Goal: Task Accomplishment & Management: Manage account settings

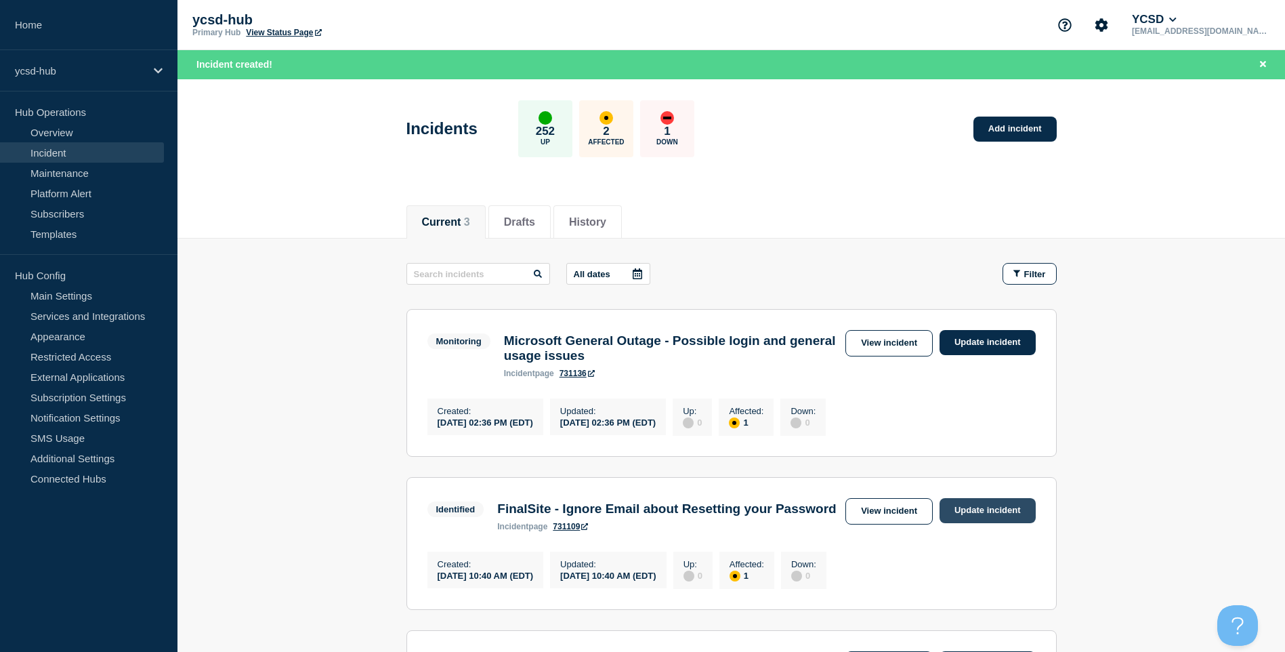
click at [983, 518] on link "Update incident" at bounding box center [987, 510] width 96 height 25
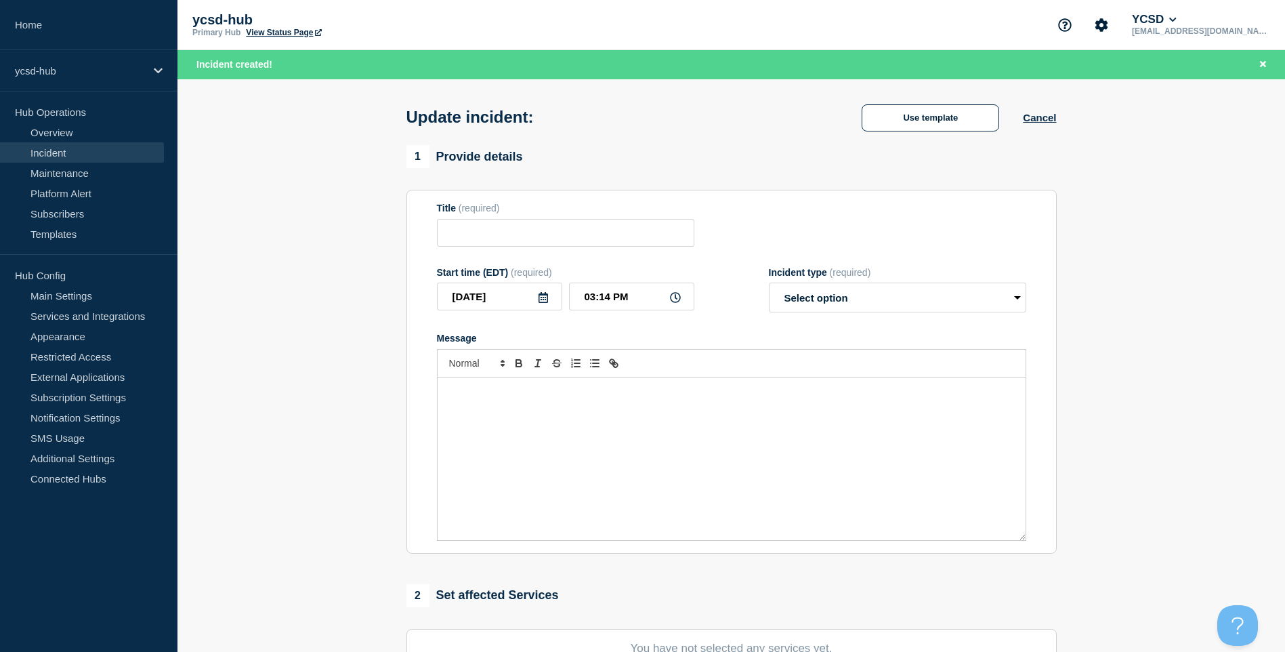
type input "FinalSite - Ignore Email about Resetting your Password"
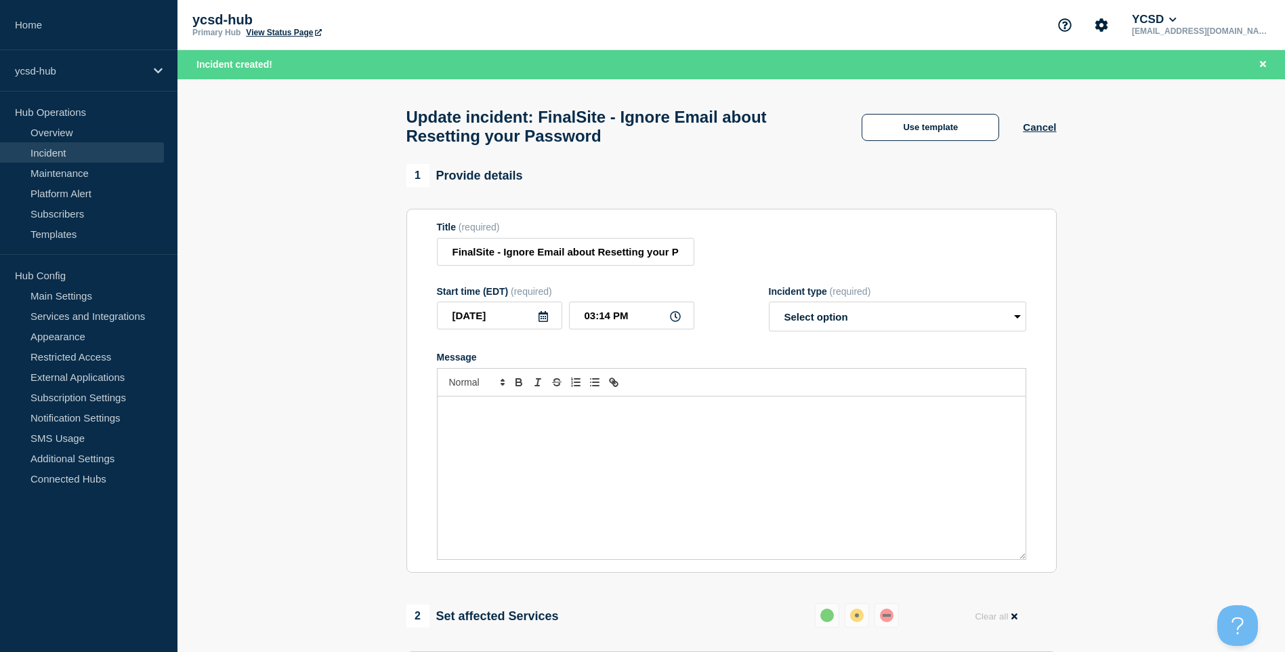
click at [1057, 124] on div "Update incident: FinalSite - Ignore Email about Resetting your Password Use tem…" at bounding box center [731, 121] width 681 height 85
click at [1046, 133] on button "Cancel" at bounding box center [1039, 127] width 33 height 12
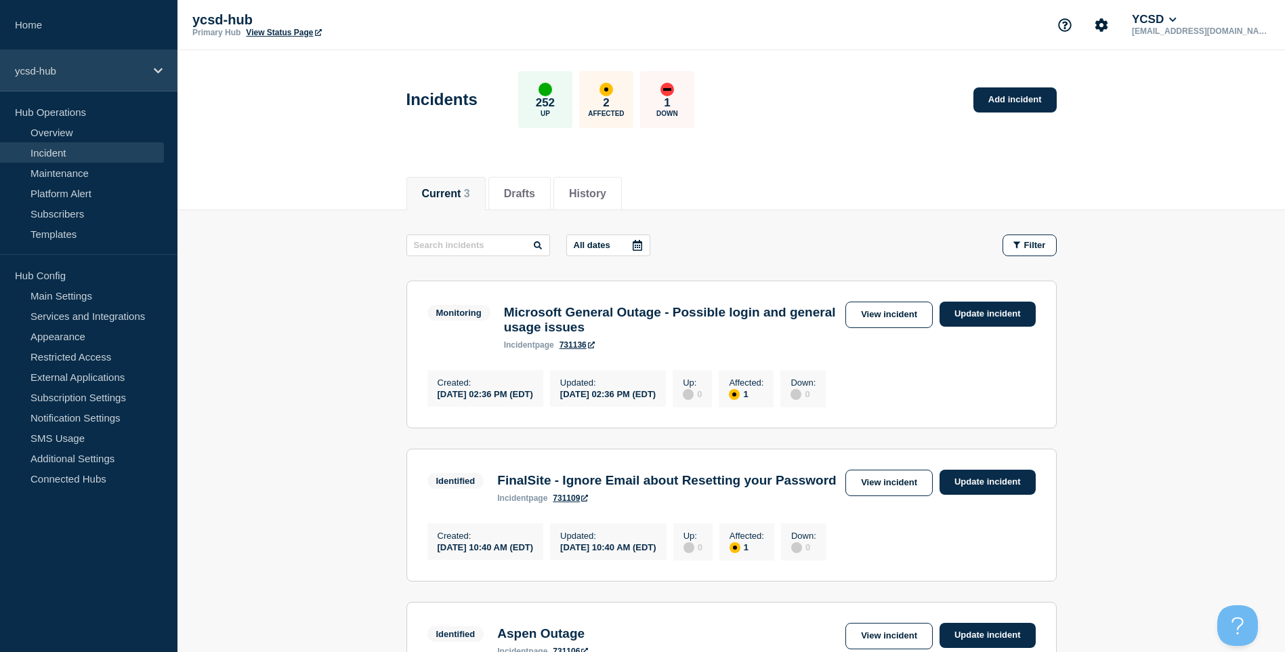
click at [112, 73] on p "ycsd-hub" at bounding box center [80, 71] width 130 height 12
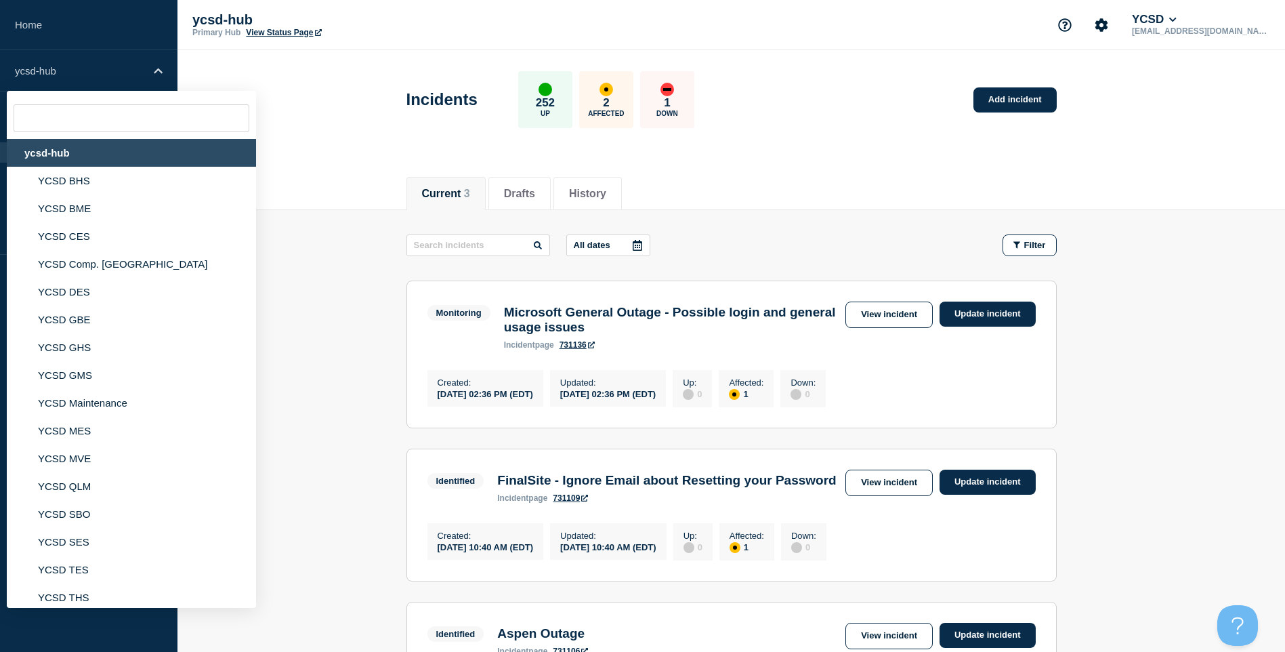
click at [127, 152] on div "ycsd-hub" at bounding box center [131, 153] width 249 height 28
click at [337, 114] on header "Incidents 252 Up 2 Affected 1 Down Add incident" at bounding box center [730, 106] width 1107 height 113
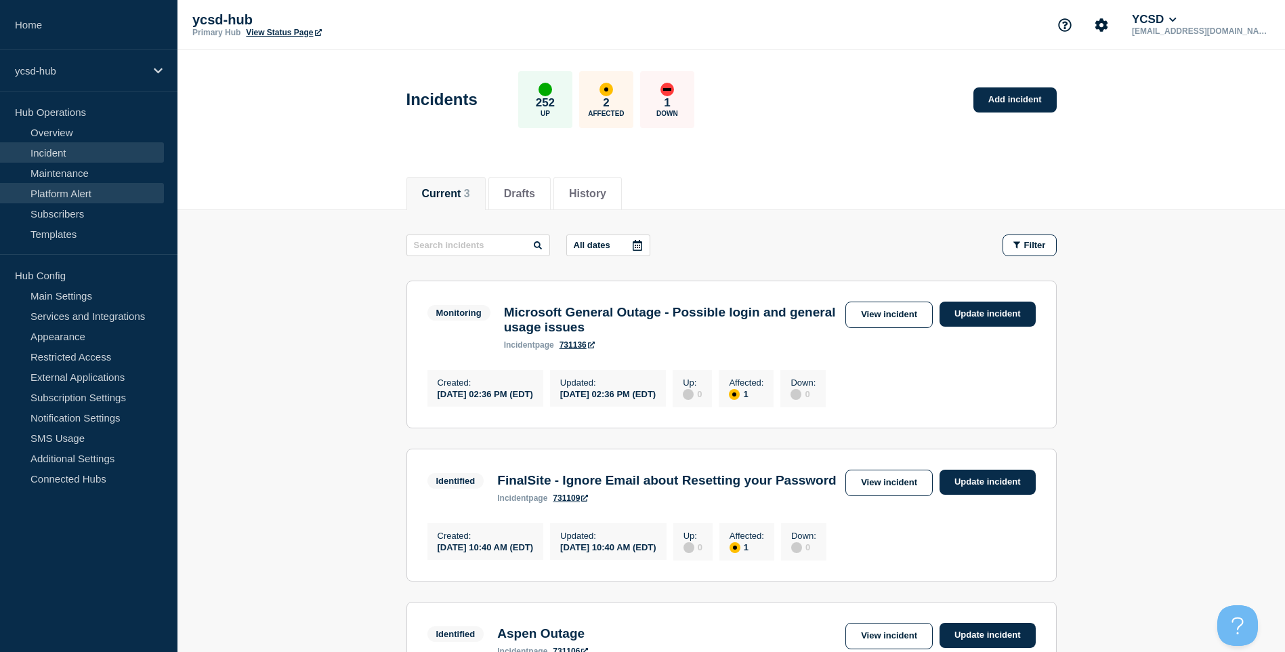
click at [85, 189] on link "Platform Alert" at bounding box center [82, 193] width 164 height 20
click at [89, 179] on link "Maintenance" at bounding box center [82, 173] width 164 height 20
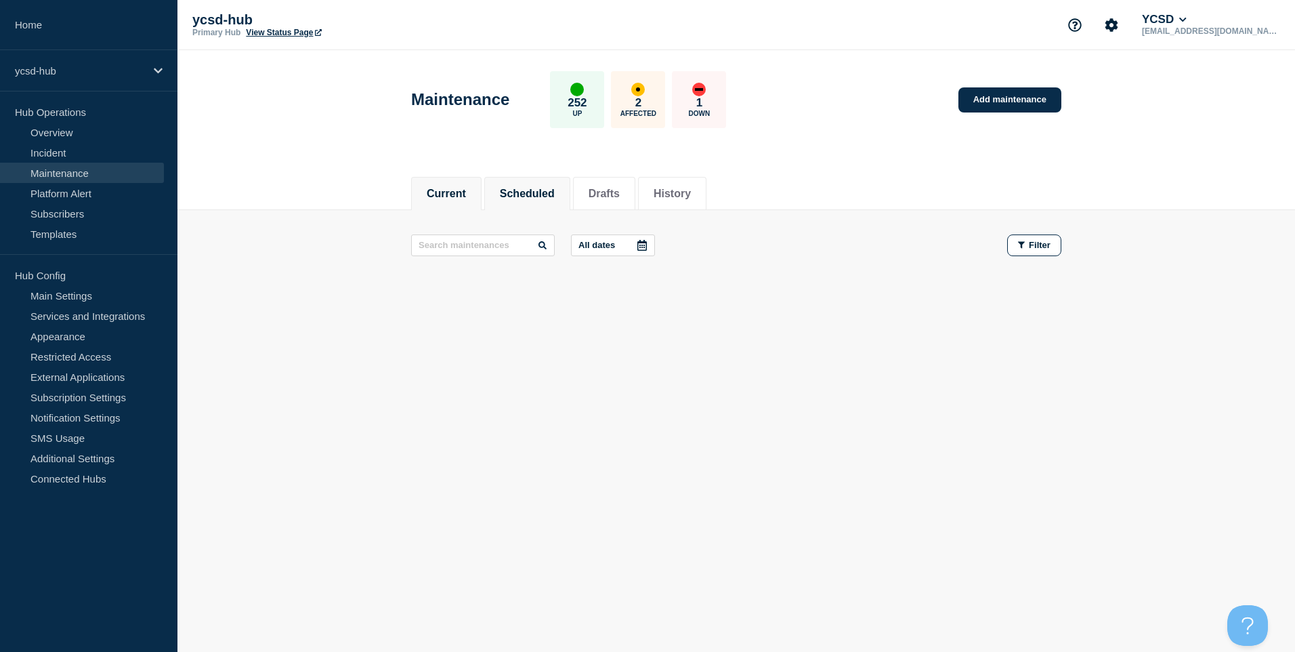
click at [545, 188] on button "Scheduled" at bounding box center [527, 194] width 55 height 12
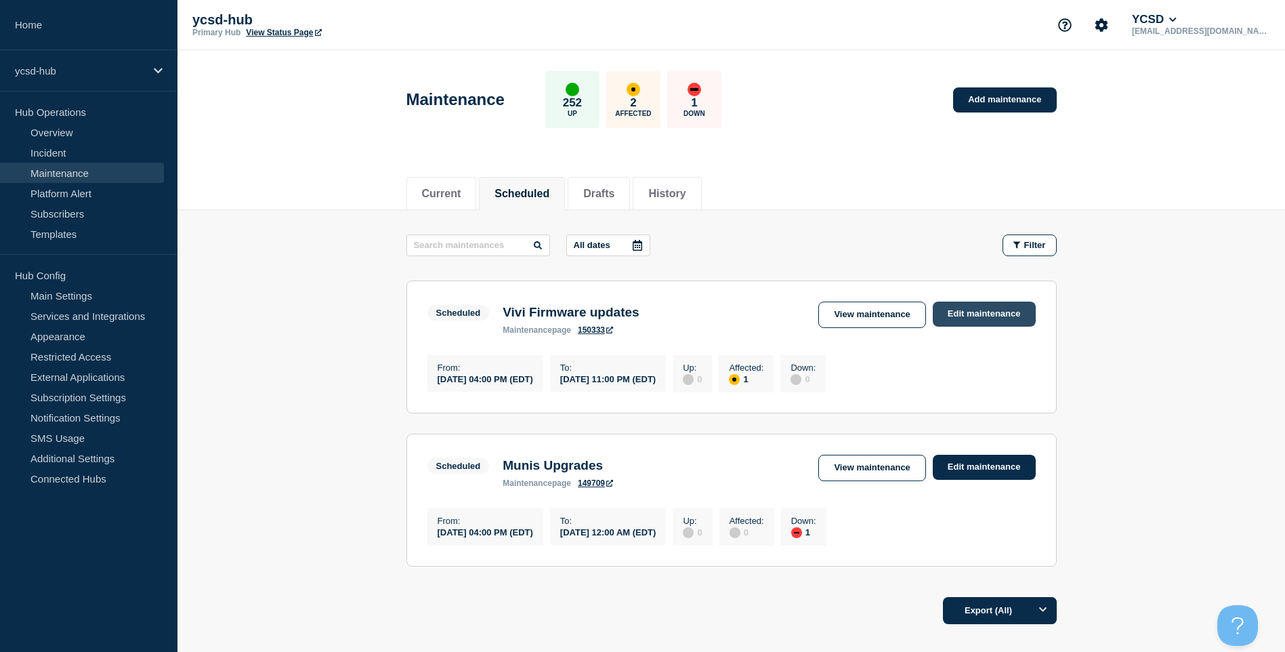
click at [1006, 312] on link "Edit maintenance" at bounding box center [984, 313] width 103 height 25
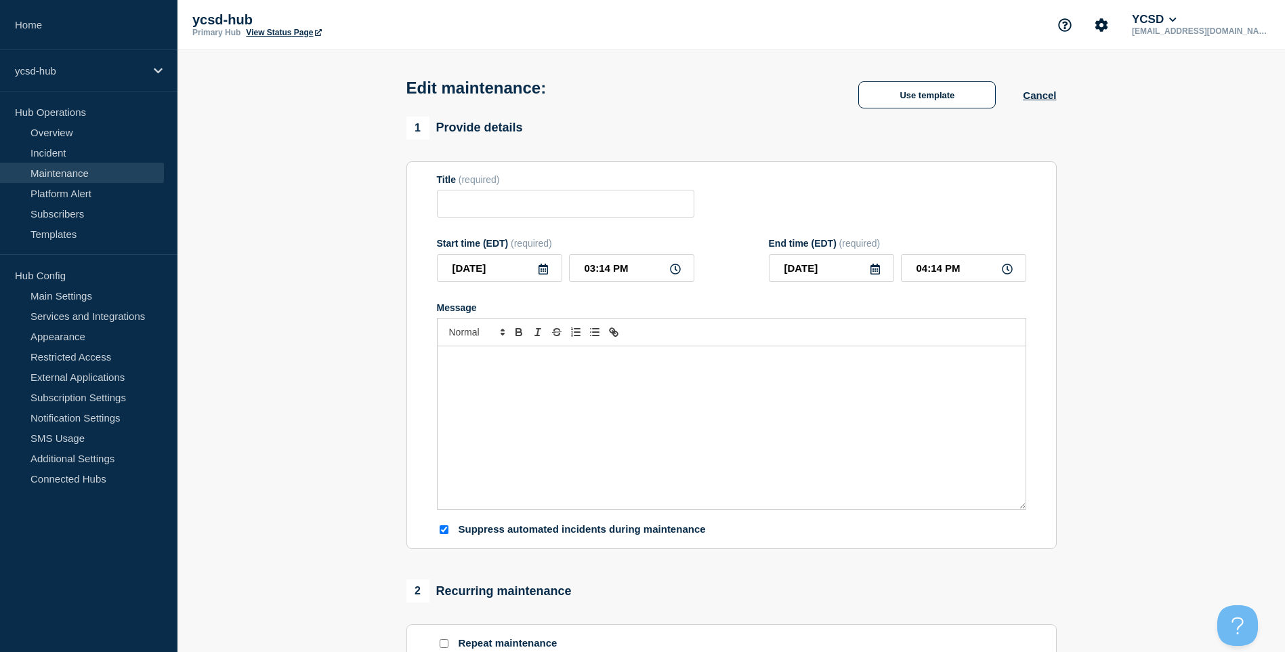
type input "Vivi Firmware updates"
type input "04:00 PM"
type input "11:00 PM"
checkbox input "true"
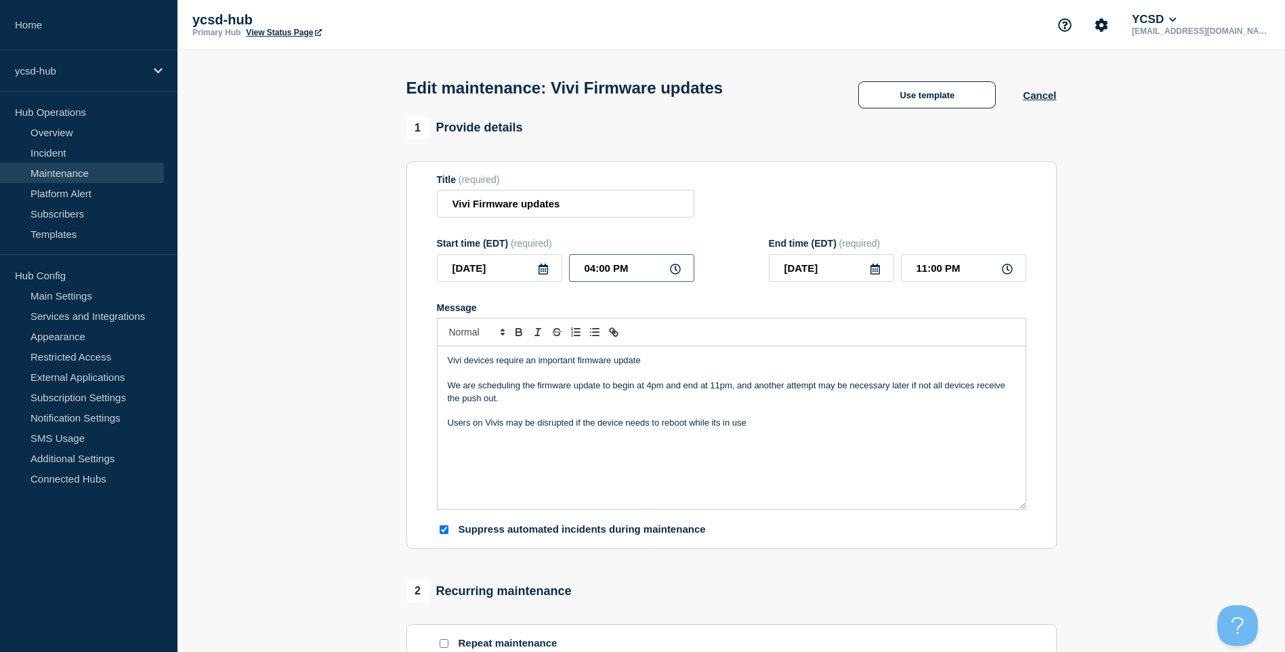
click at [668, 274] on input "04:00 PM" at bounding box center [631, 268] width 125 height 28
click at [597, 272] on input "04:00 PM" at bounding box center [631, 268] width 125 height 28
type input "08:00 PM"
type input "[DATE]"
type input "03:00 AM"
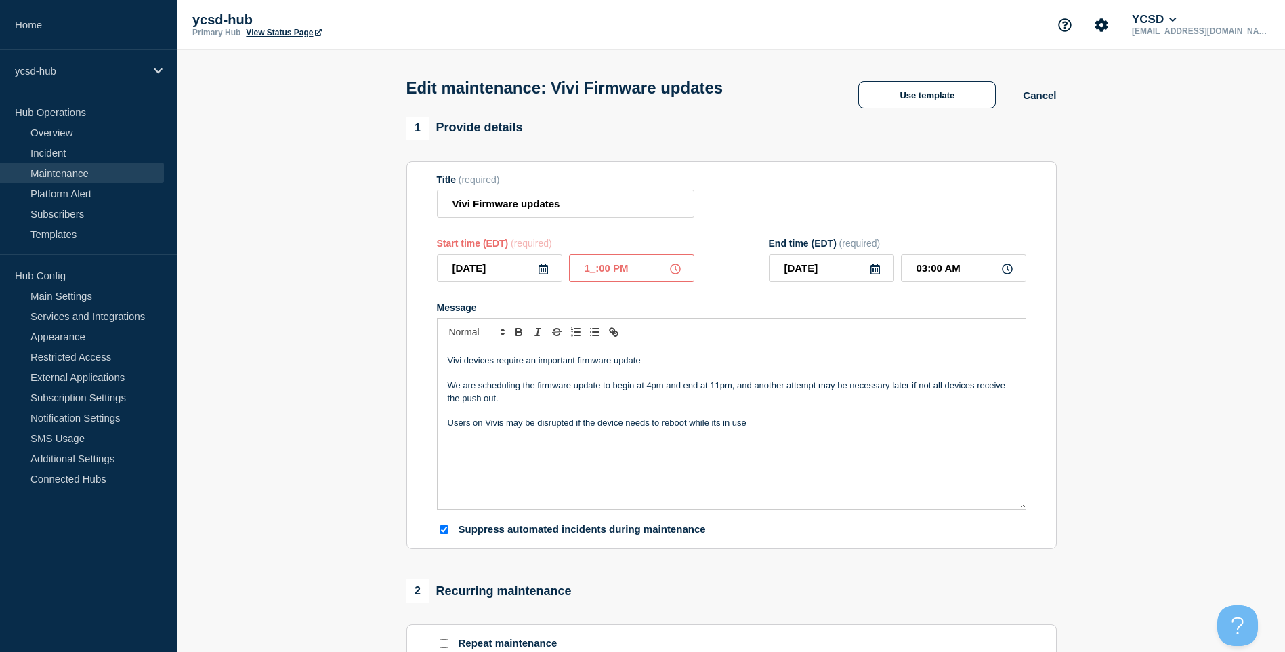
type input "11:00 PM"
click at [928, 272] on input "06:00 AM" at bounding box center [963, 268] width 125 height 28
type input "03:00 AM"
click at [934, 184] on div "Title (required) Vivi Firmware updates" at bounding box center [731, 196] width 589 height 44
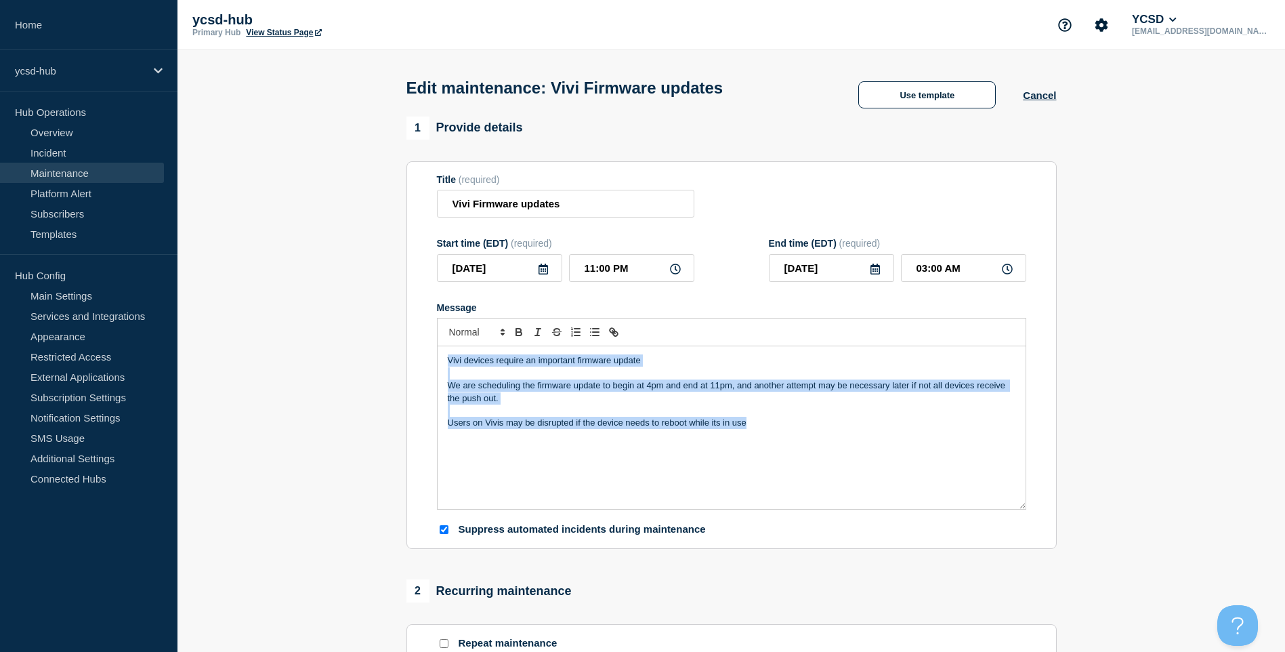
drag, startPoint x: 820, startPoint y: 430, endPoint x: 427, endPoint y: 337, distance: 404.3
click at [427, 337] on section "Title (required) Vivi Firmware updates Start time (EDT) (required) [DATE] 11:00…" at bounding box center [731, 355] width 650 height 388
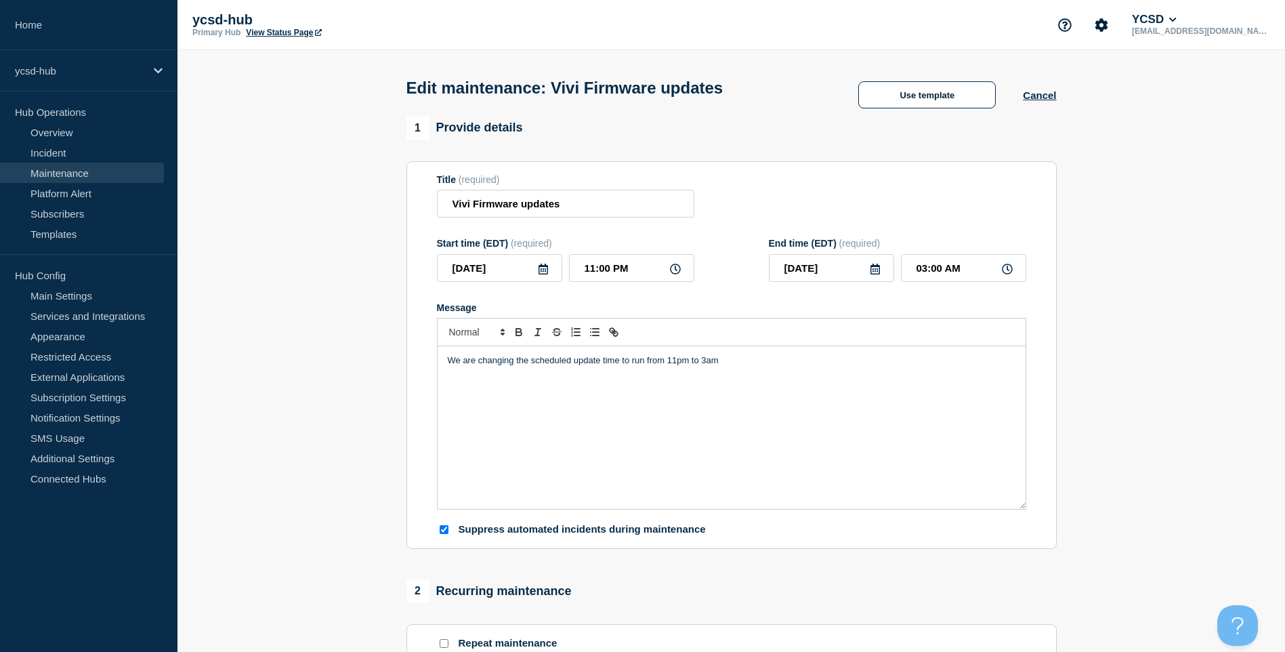
click at [763, 404] on div "We are changing the scheduled update time to run from 11pm to 3am" at bounding box center [731, 427] width 588 height 163
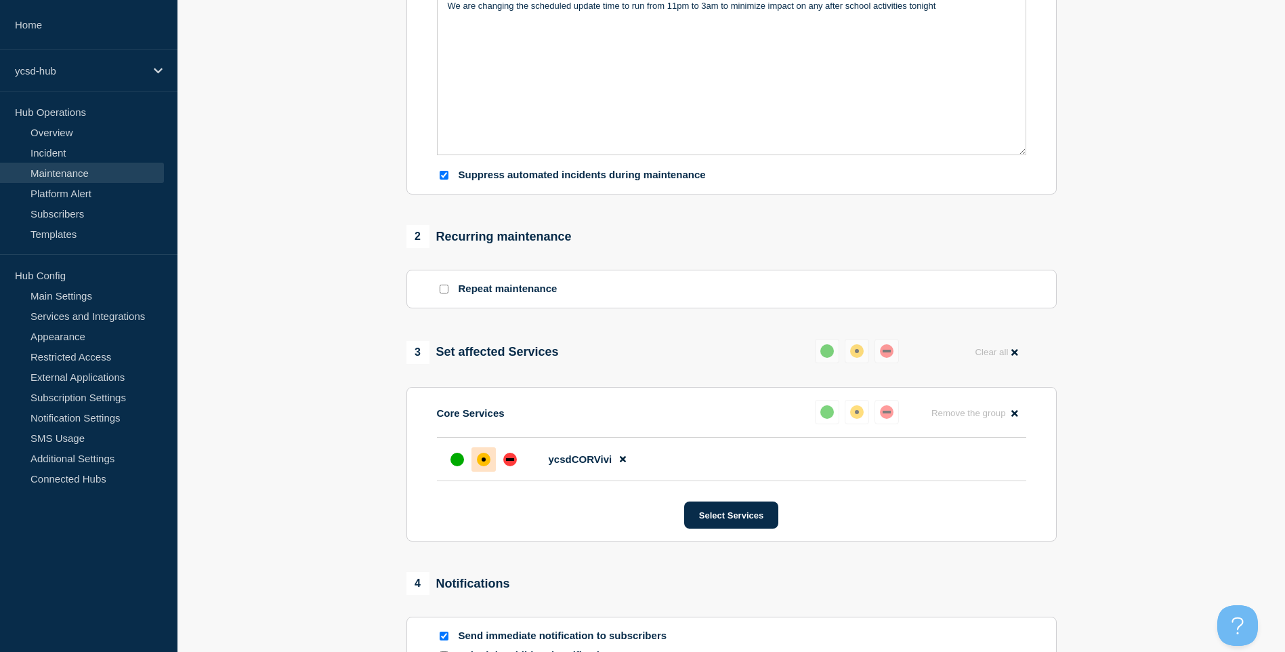
scroll to position [533, 0]
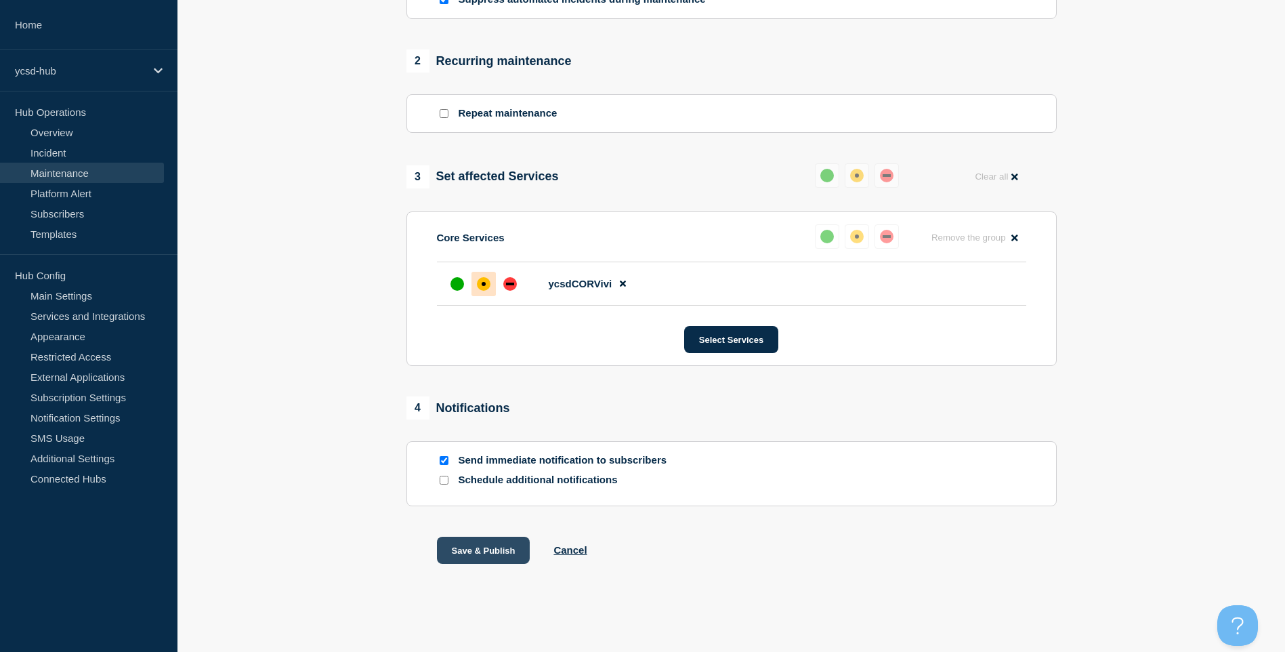
click at [475, 551] on button "Save & Publish" at bounding box center [483, 549] width 93 height 27
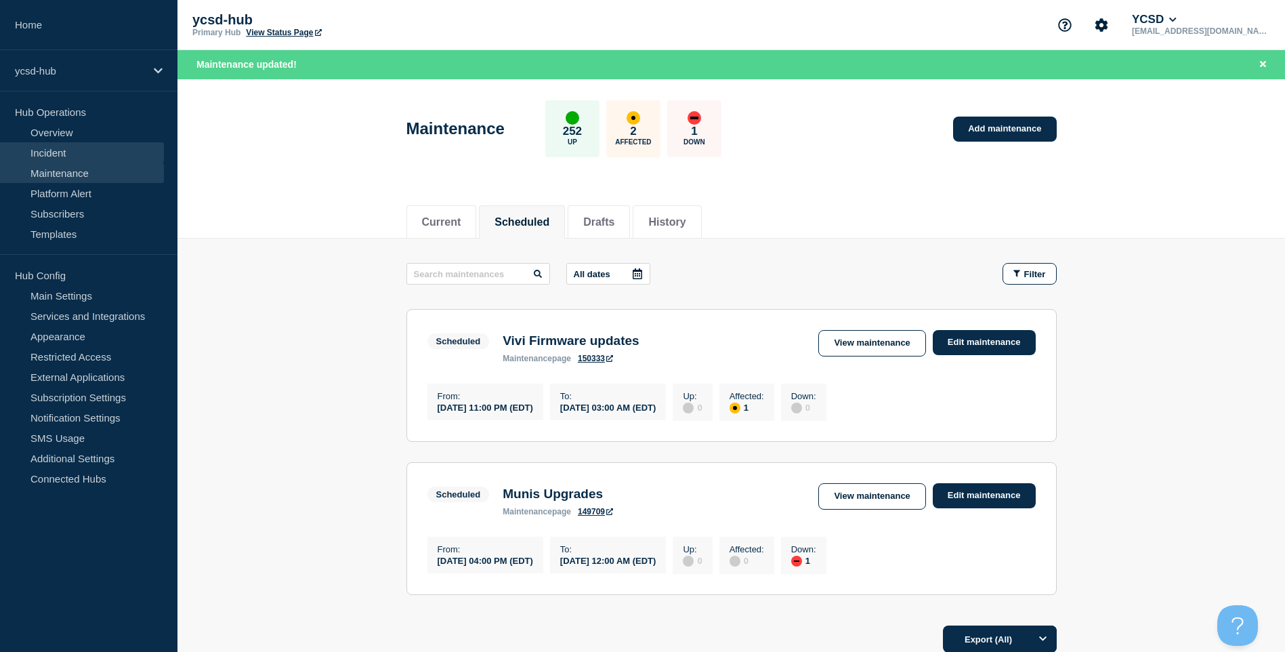
click at [64, 145] on link "Incident" at bounding box center [82, 152] width 164 height 20
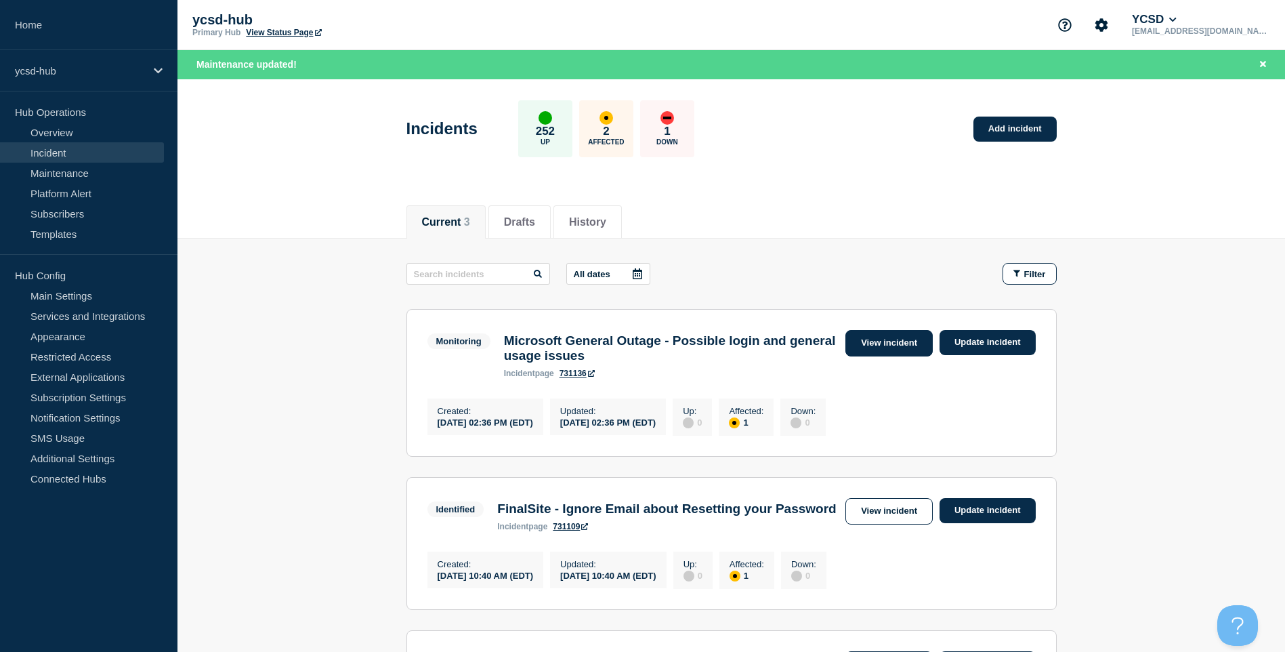
click at [895, 347] on link "View incident" at bounding box center [888, 343] width 87 height 26
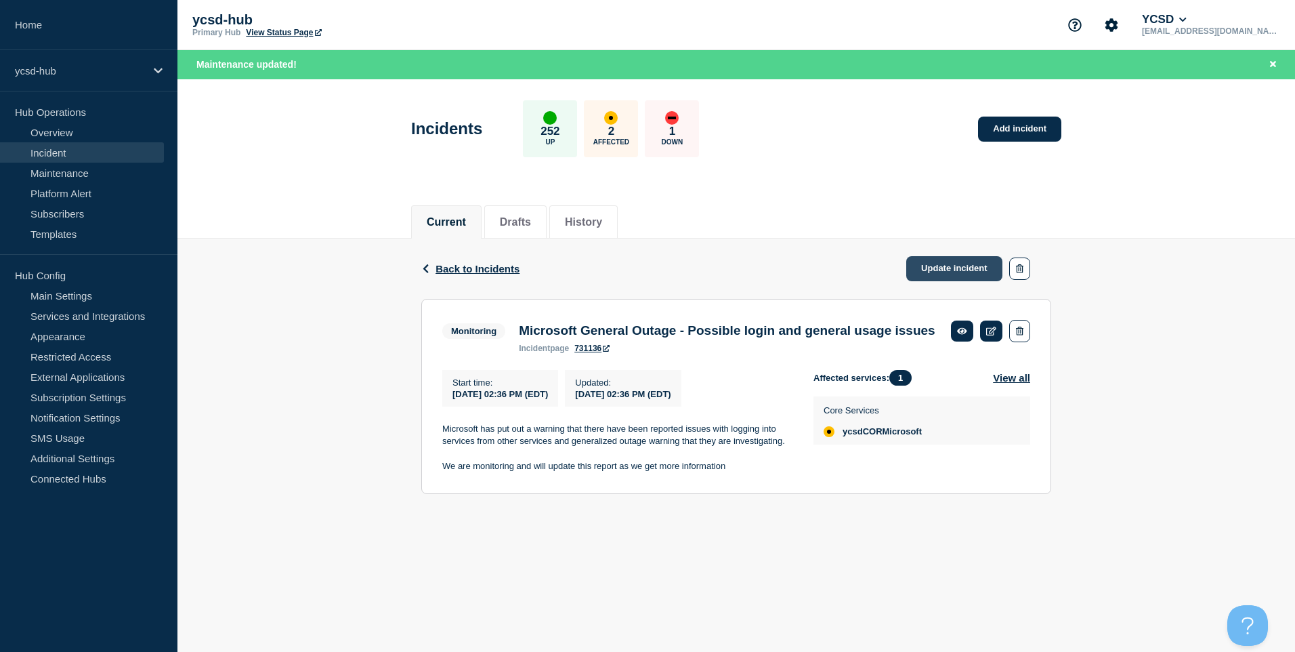
click at [934, 263] on link "Update incident" at bounding box center [954, 268] width 96 height 25
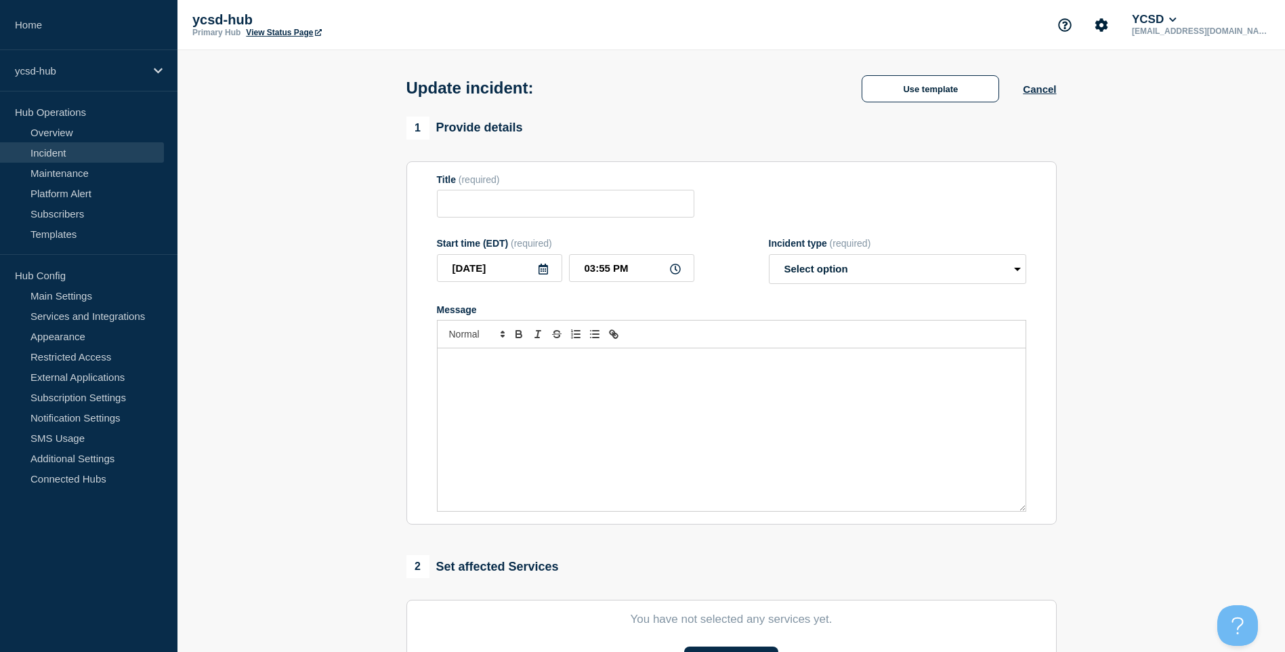
type input "Microsoft General Outage - Possible login and general usage issues"
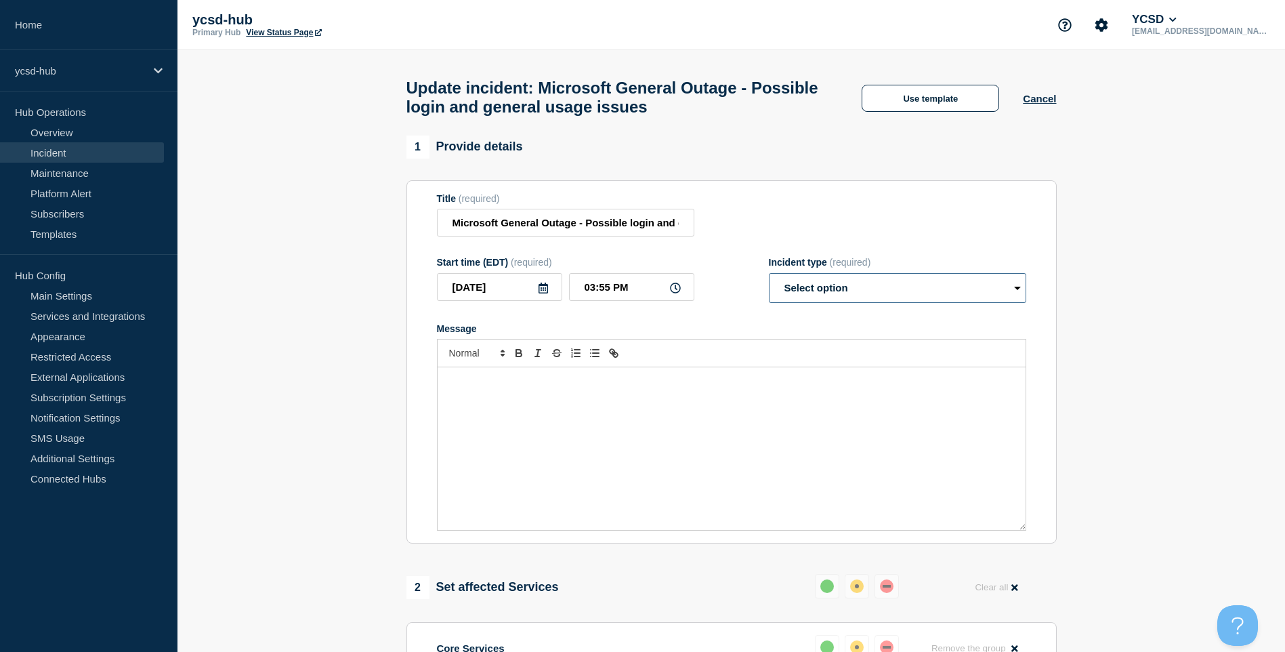
click at [903, 291] on select "Select option Investigating Identified Monitoring Resolved" at bounding box center [897, 288] width 257 height 30
select select "resolved"
click at [769, 279] on select "Select option Investigating Identified Monitoring Resolved" at bounding box center [897, 288] width 257 height 30
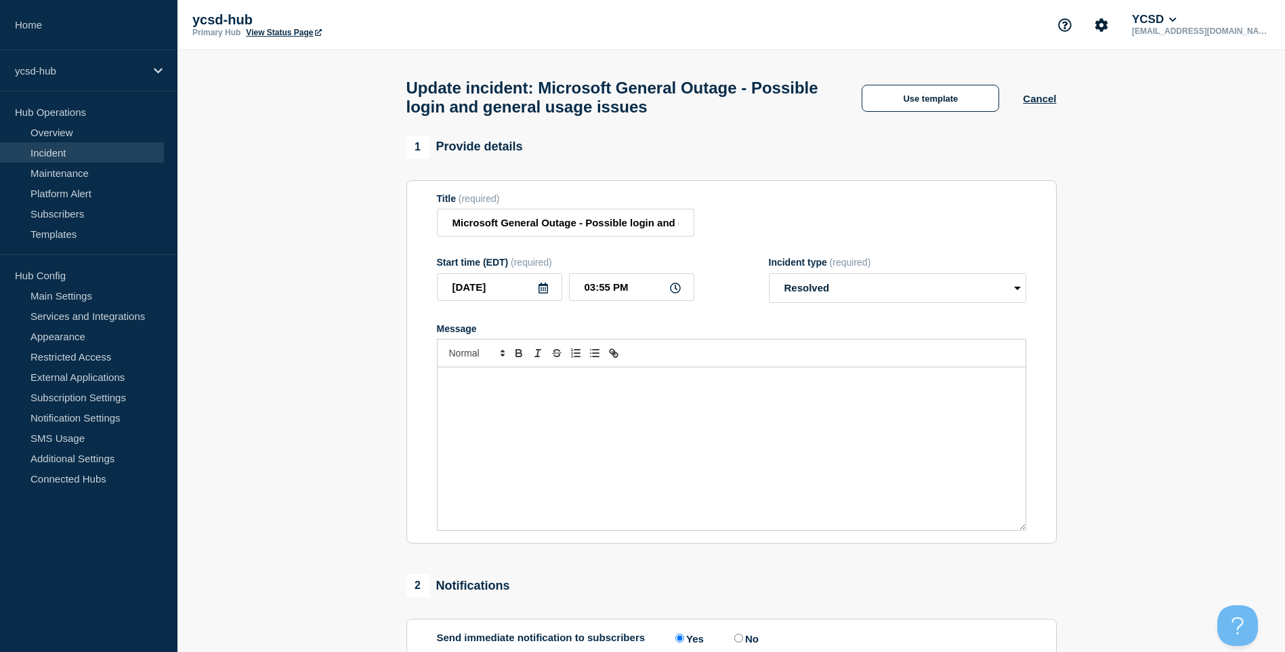
click at [647, 435] on div "Message" at bounding box center [731, 448] width 588 height 163
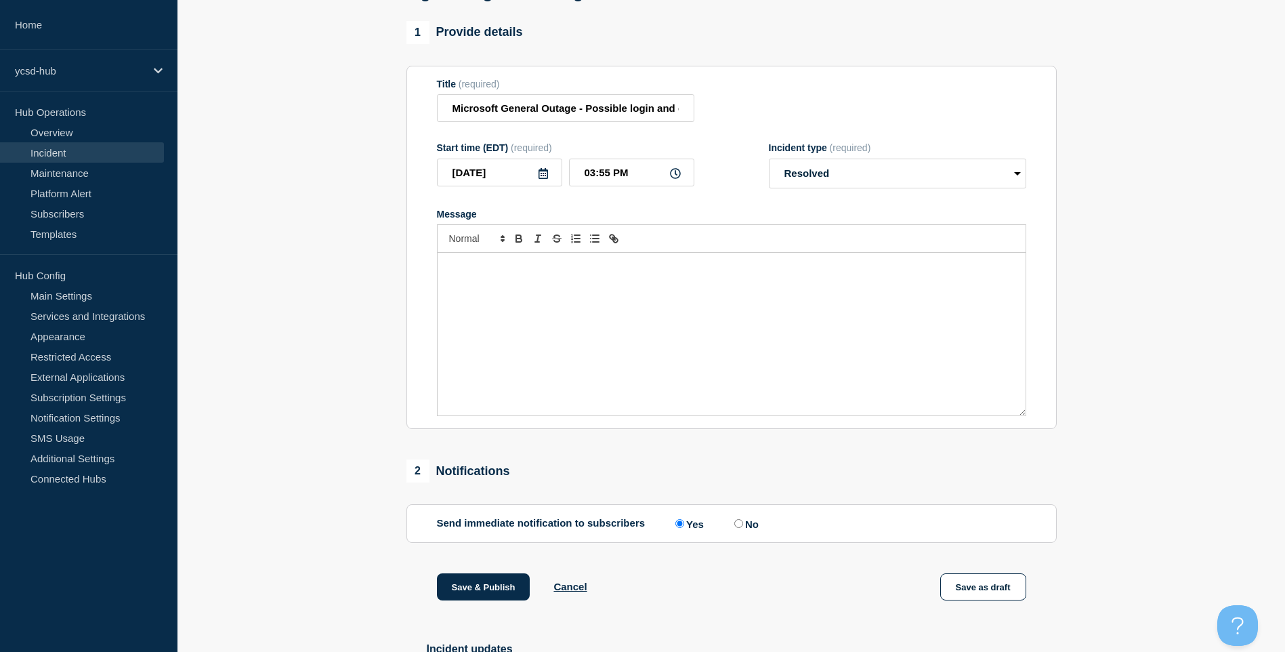
scroll to position [238, 0]
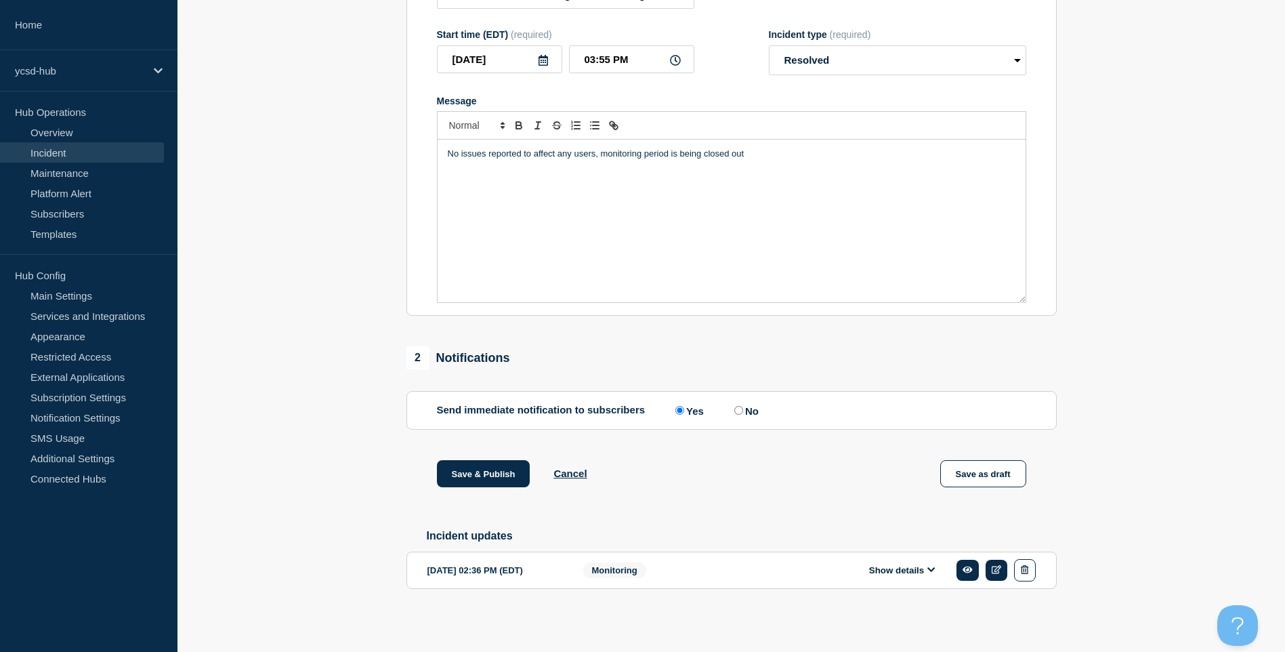
click at [770, 157] on div "No issues reported to affect any users, monitoring period is being closed out" at bounding box center [731, 221] width 588 height 163
click at [597, 155] on p "No issues reported to affect any users, monitoring period is being closed out" at bounding box center [732, 154] width 568 height 12
click at [496, 465] on button "Save & Publish" at bounding box center [483, 473] width 93 height 27
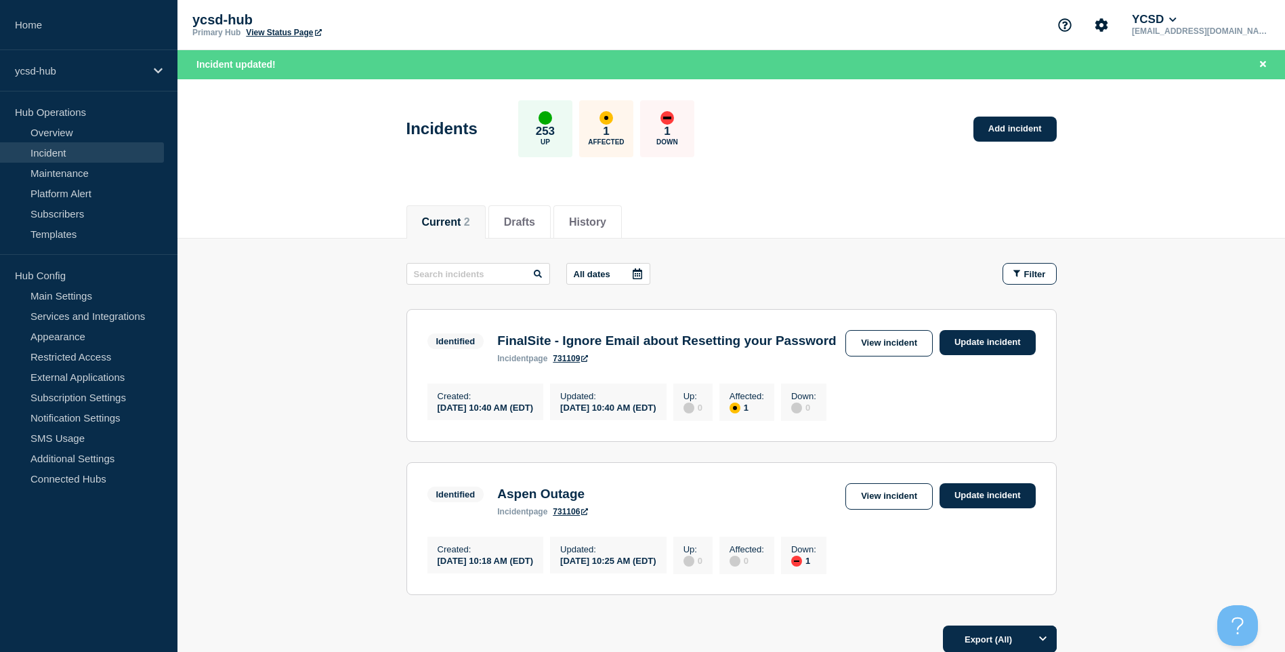
click at [874, 326] on section "Identified FinalSite - Ignore Email about Resetting your Password incident page…" at bounding box center [731, 375] width 650 height 133
click at [872, 344] on link "View incident" at bounding box center [888, 343] width 87 height 26
